Goal: Information Seeking & Learning: Learn about a topic

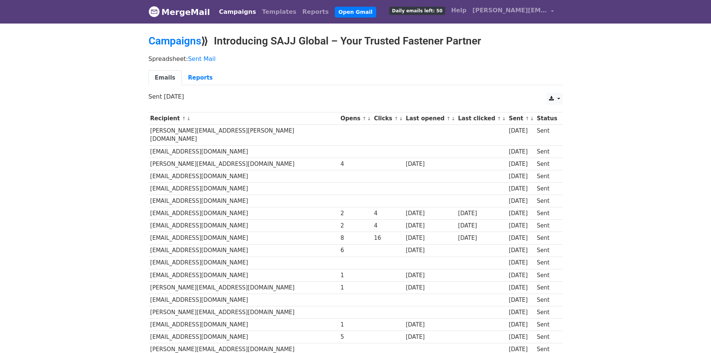
click at [543, 76] on ul "Emails Reports" at bounding box center [356, 77] width 414 height 15
click at [181, 13] on link "MergeMail" at bounding box center [180, 12] width 62 height 16
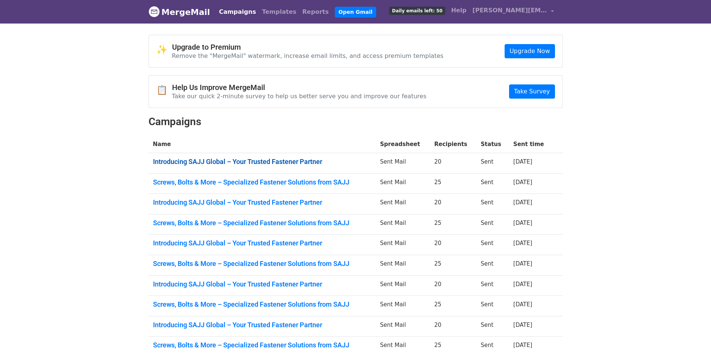
click at [308, 158] on link "Introducing SAJJ Global – Your Trusted Fastener Partner" at bounding box center [262, 161] width 218 height 8
click at [216, 179] on link "Screws, Bolts & More – Specialized Fastener Solutions from SAJJ" at bounding box center [262, 182] width 218 height 8
click at [316, 203] on link "Introducing SAJJ Global – Your Trusted Fastener Partner" at bounding box center [262, 202] width 218 height 8
click at [324, 224] on link "Screws, Bolts & More – Specialized Fastener Solutions from SAJJ" at bounding box center [262, 223] width 218 height 8
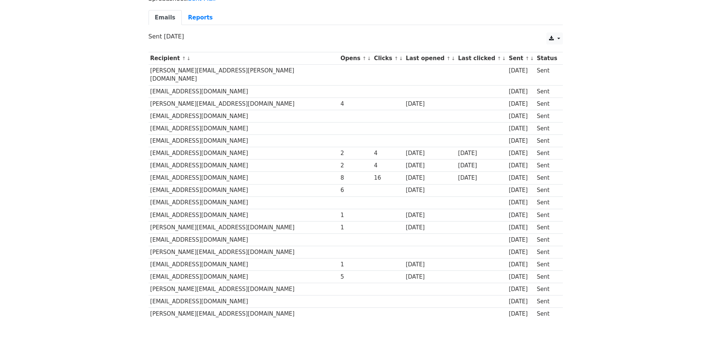
scroll to position [48, 0]
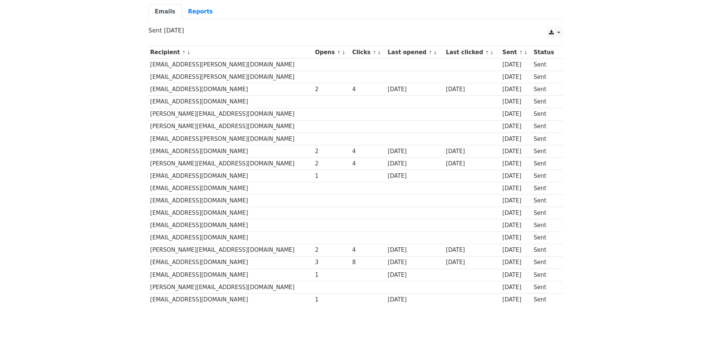
scroll to position [48, 0]
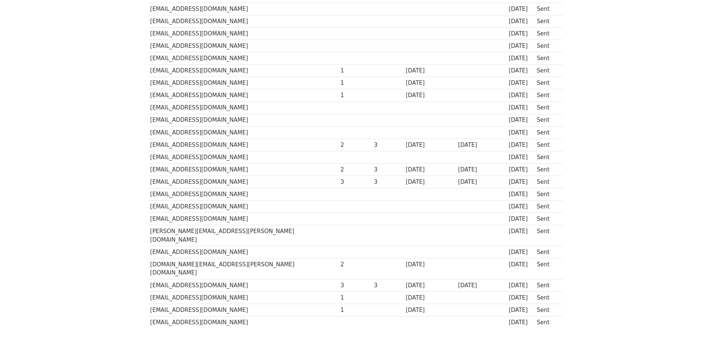
scroll to position [147, 0]
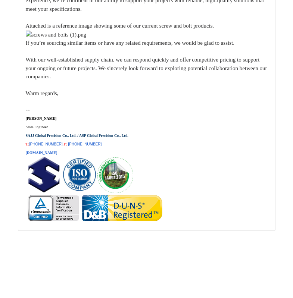
scroll to position [18175, 0]
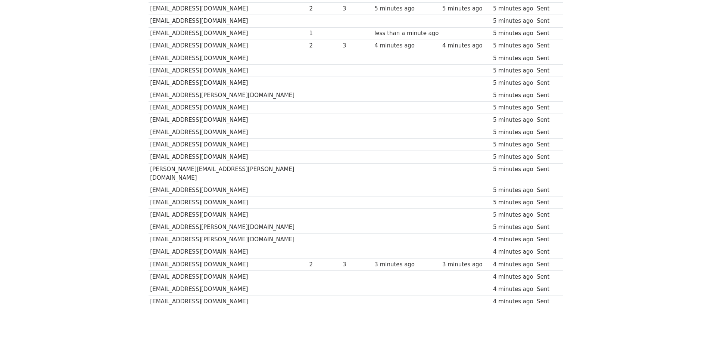
click at [597, 161] on body "MergeMail Campaigns Templates Reports Open Gmail Daily emails left: 20 Help joa…" at bounding box center [355, 67] width 711 height 552
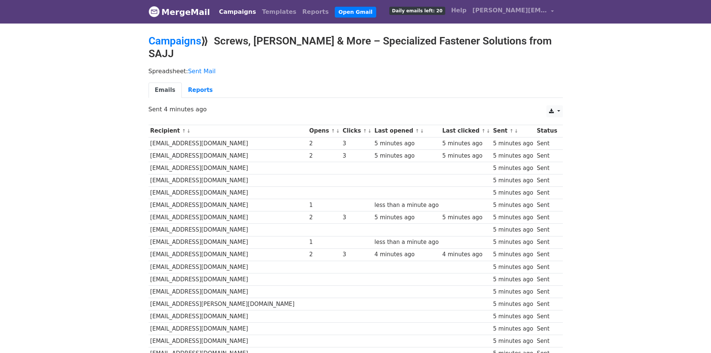
click at [170, 13] on link "MergeMail" at bounding box center [180, 12] width 62 height 16
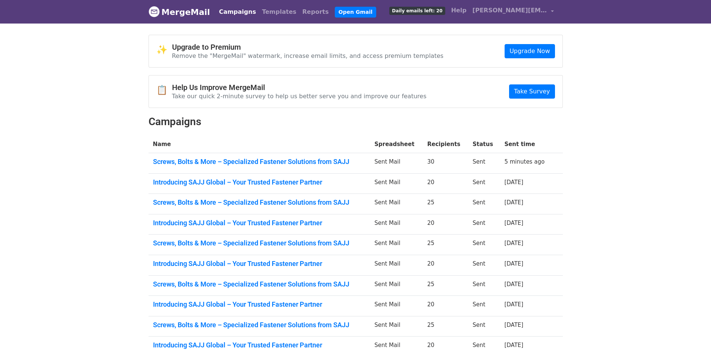
click at [272, 166] on td "Screws, Bolts & More – Specialized Fastener Solutions from SAJJ" at bounding box center [260, 163] width 222 height 21
click at [274, 162] on link "Screws, Bolts & More – Specialized Fastener Solutions from SAJJ" at bounding box center [259, 161] width 213 height 8
